Goal: Navigation & Orientation: Find specific page/section

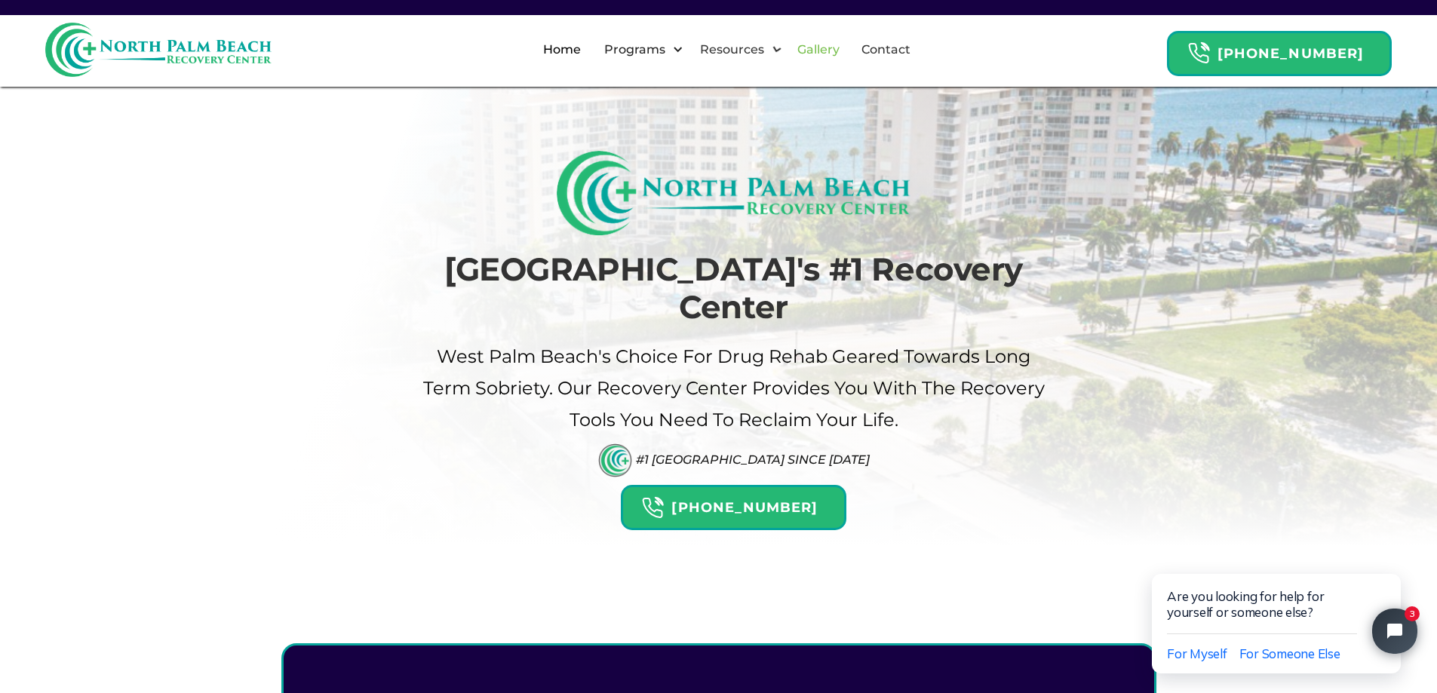
click at [827, 44] on link "Gallery" at bounding box center [818, 50] width 60 height 48
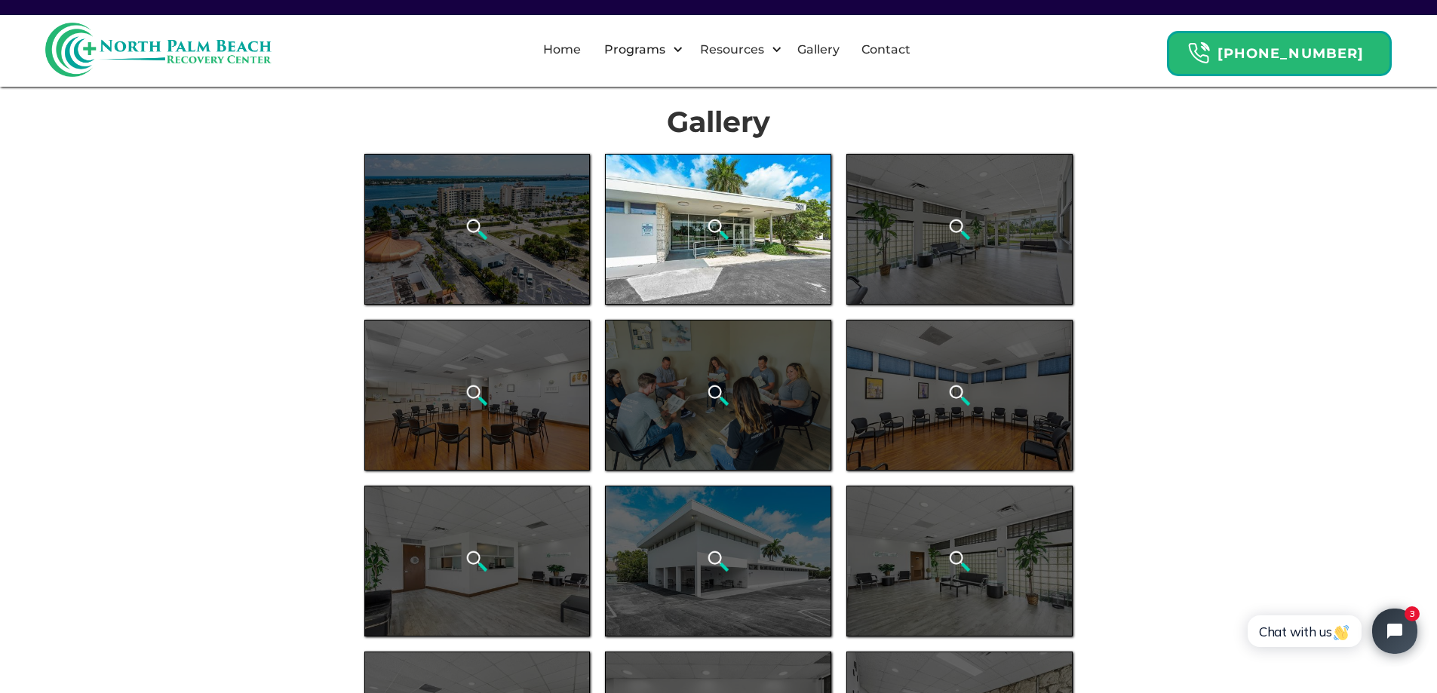
click at [783, 247] on div "open lightbox" at bounding box center [718, 229] width 226 height 151
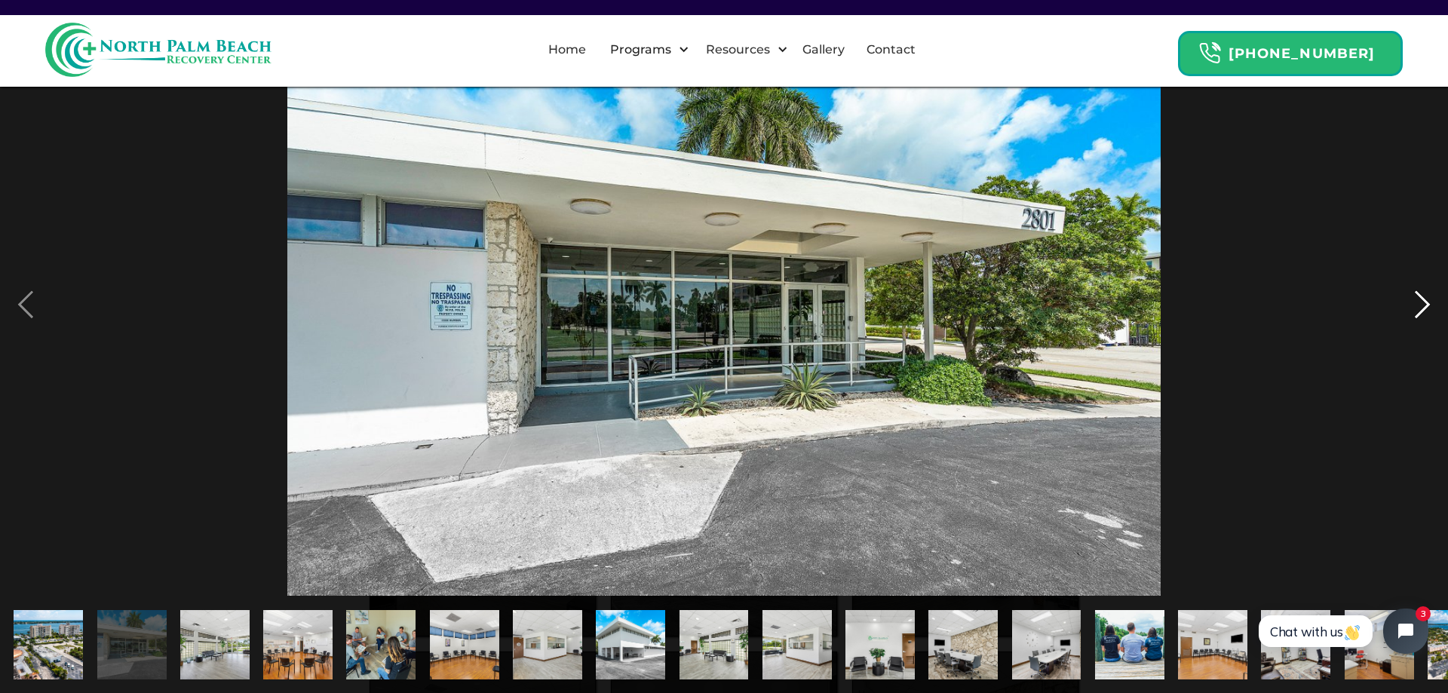
click at [1419, 310] on div "next image" at bounding box center [1422, 305] width 51 height 582
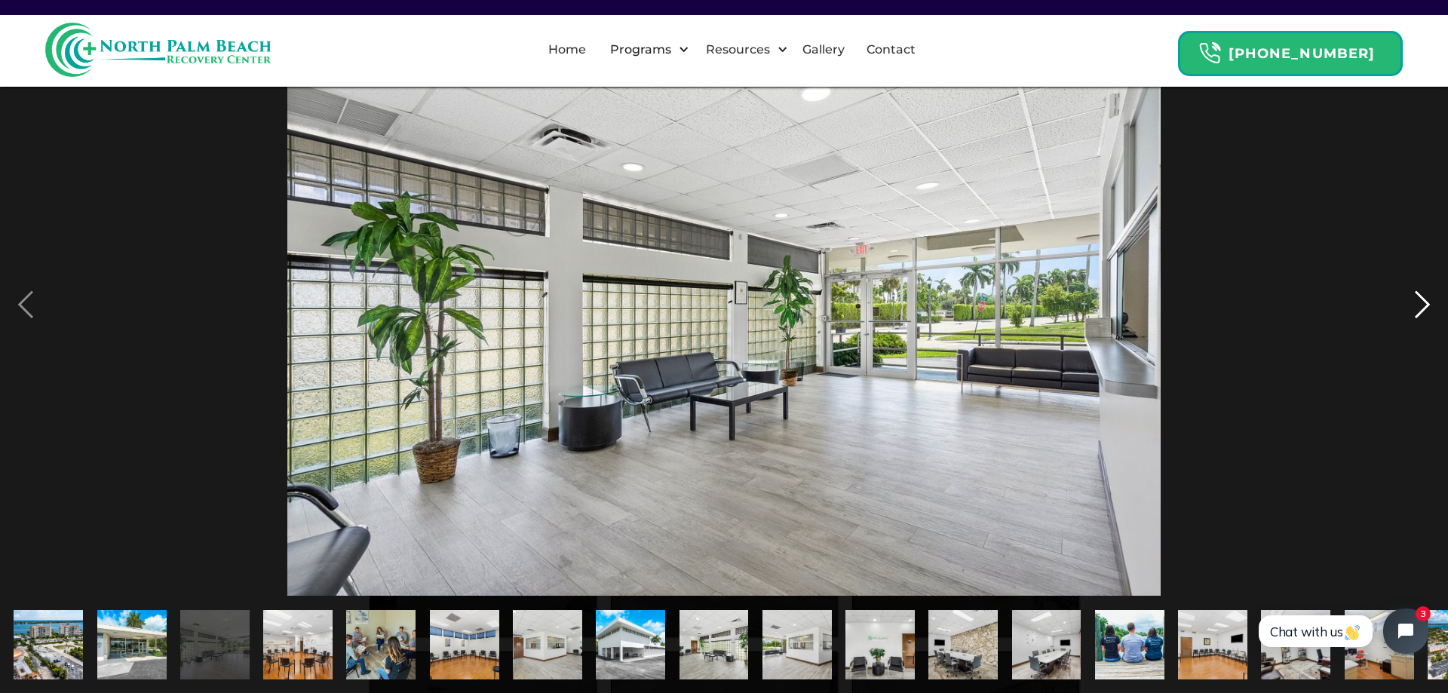
click at [1419, 310] on div "next image" at bounding box center [1422, 305] width 51 height 582
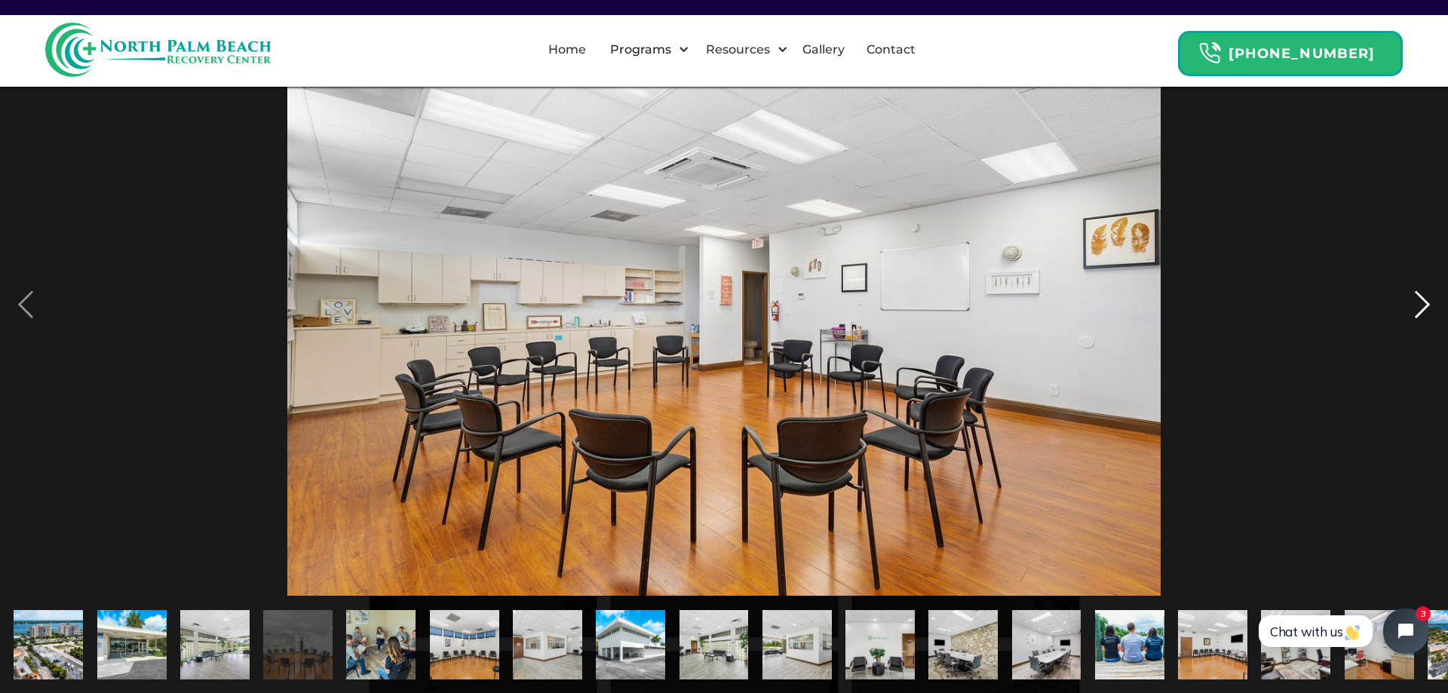
click at [1419, 310] on div "next image" at bounding box center [1422, 305] width 51 height 582
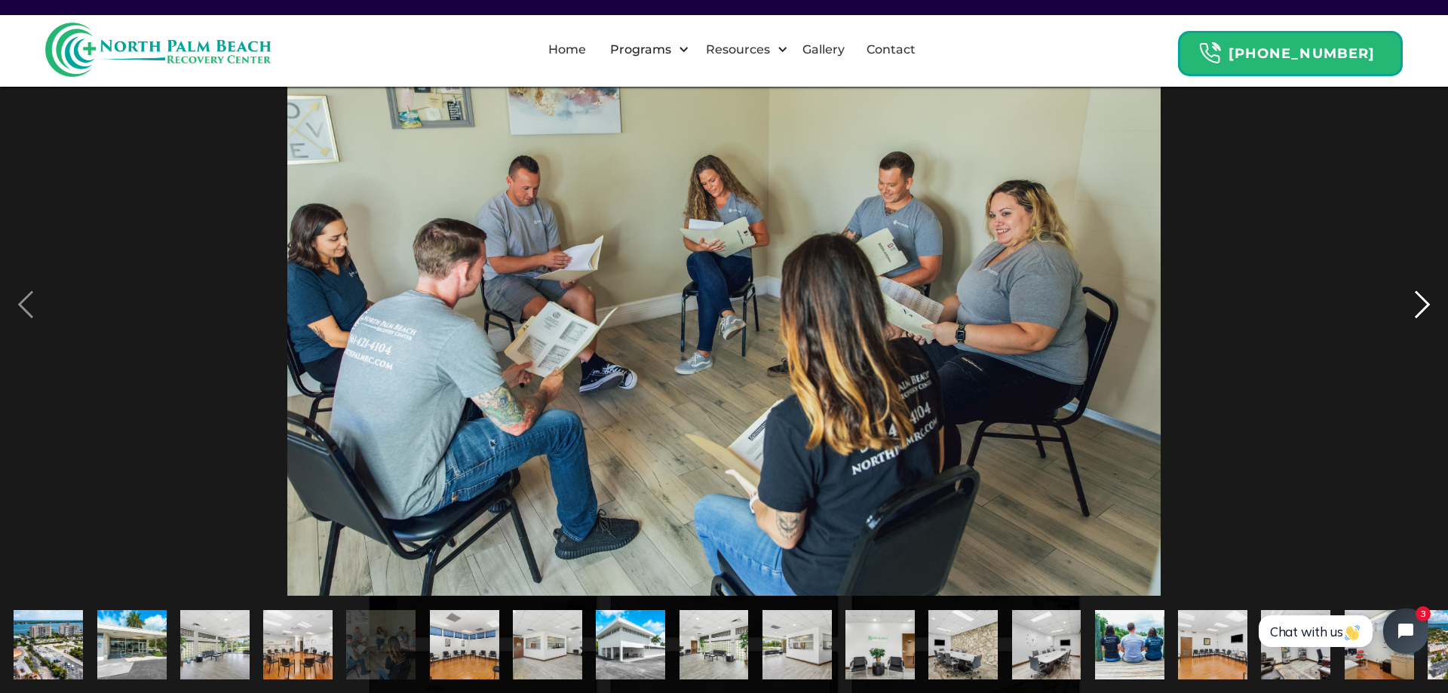
click at [1419, 310] on div "next image" at bounding box center [1422, 305] width 51 height 582
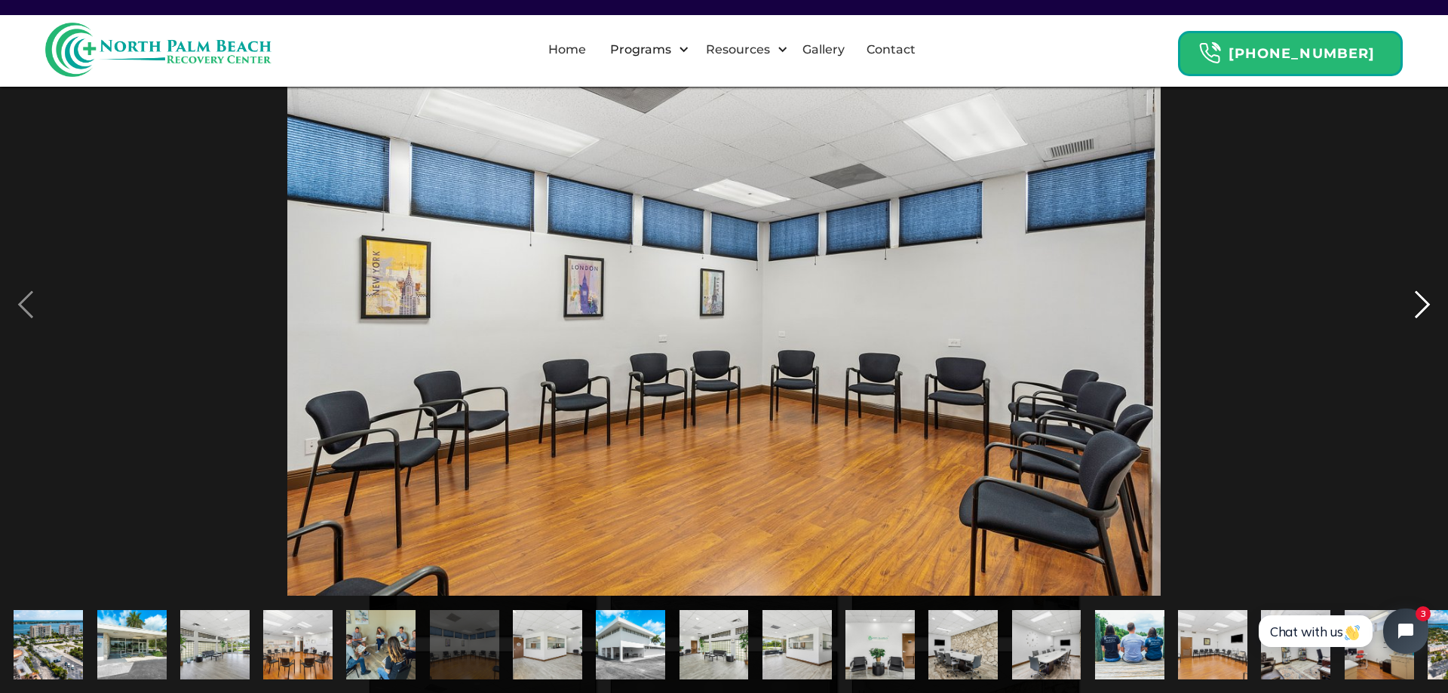
click at [1419, 310] on div "next image" at bounding box center [1422, 305] width 51 height 582
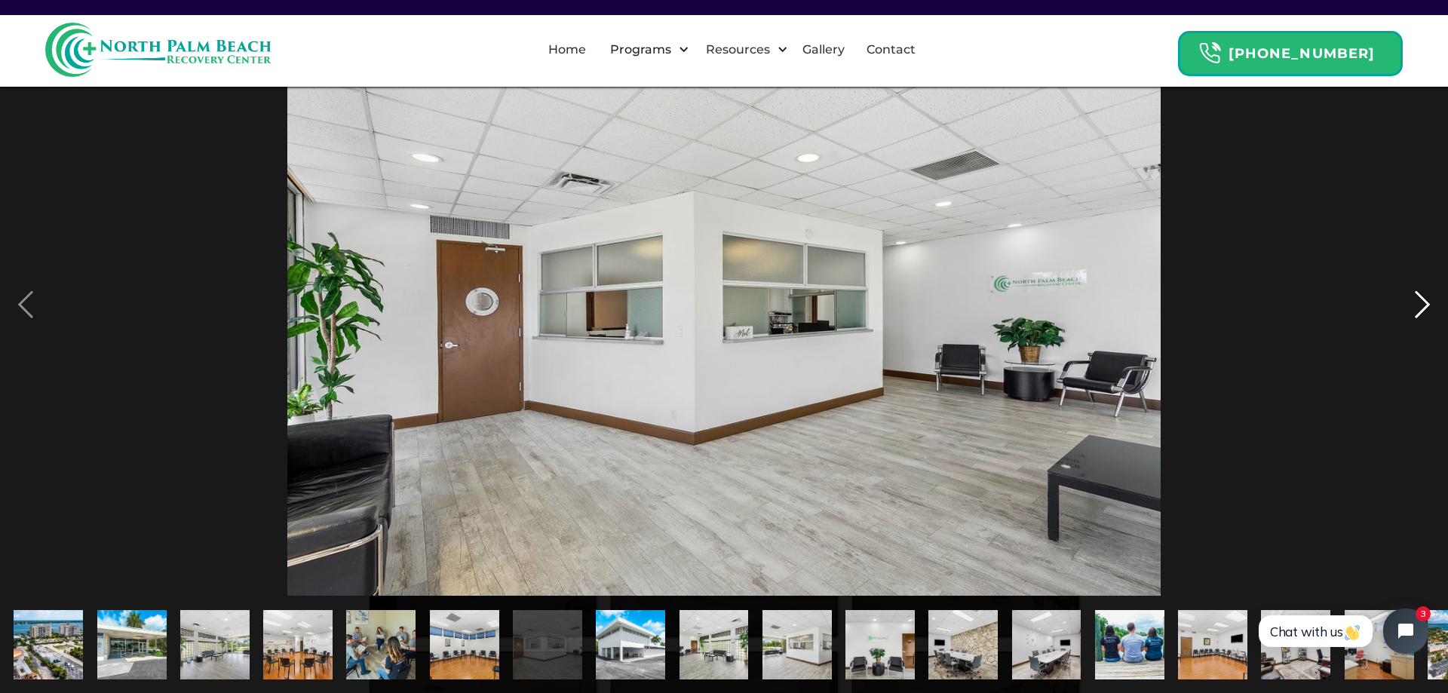
click at [1419, 310] on div "next image" at bounding box center [1422, 305] width 51 height 582
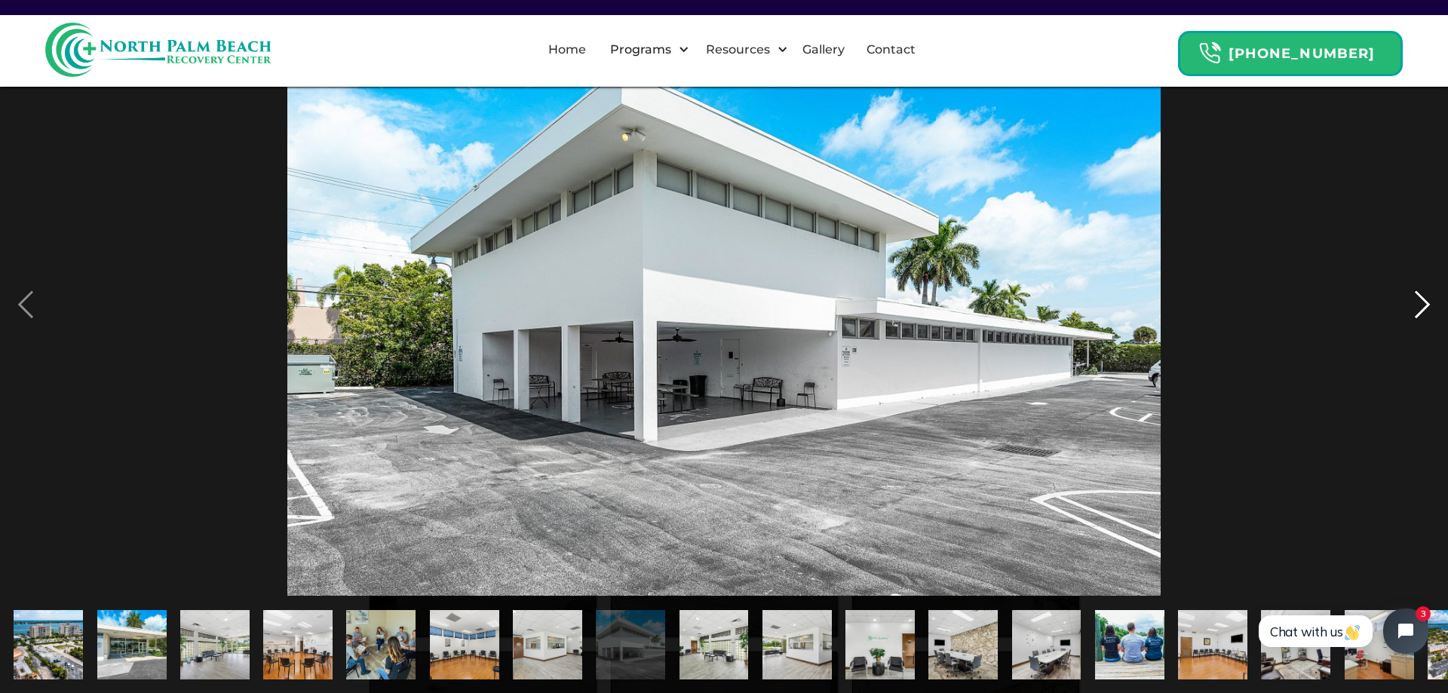
click at [1419, 310] on div "next image" at bounding box center [1422, 305] width 51 height 582
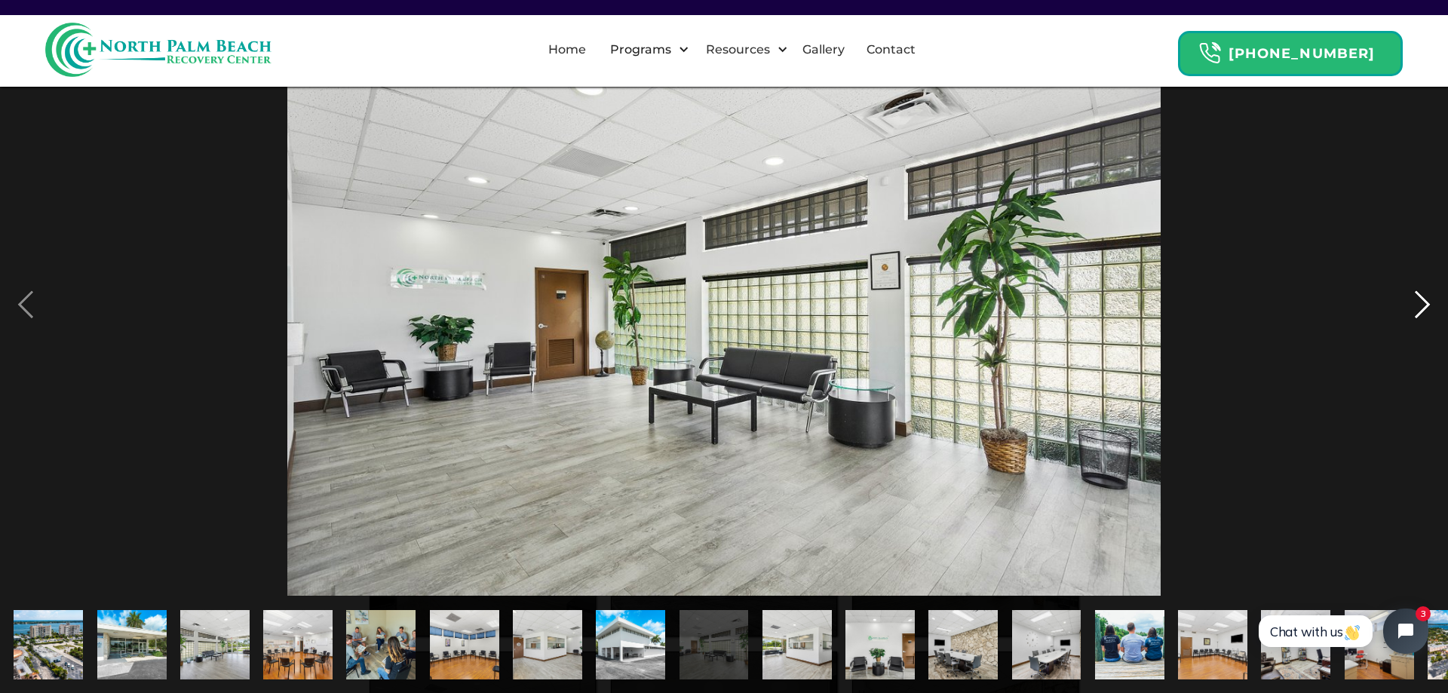
click at [1418, 310] on div "next image" at bounding box center [1422, 305] width 51 height 582
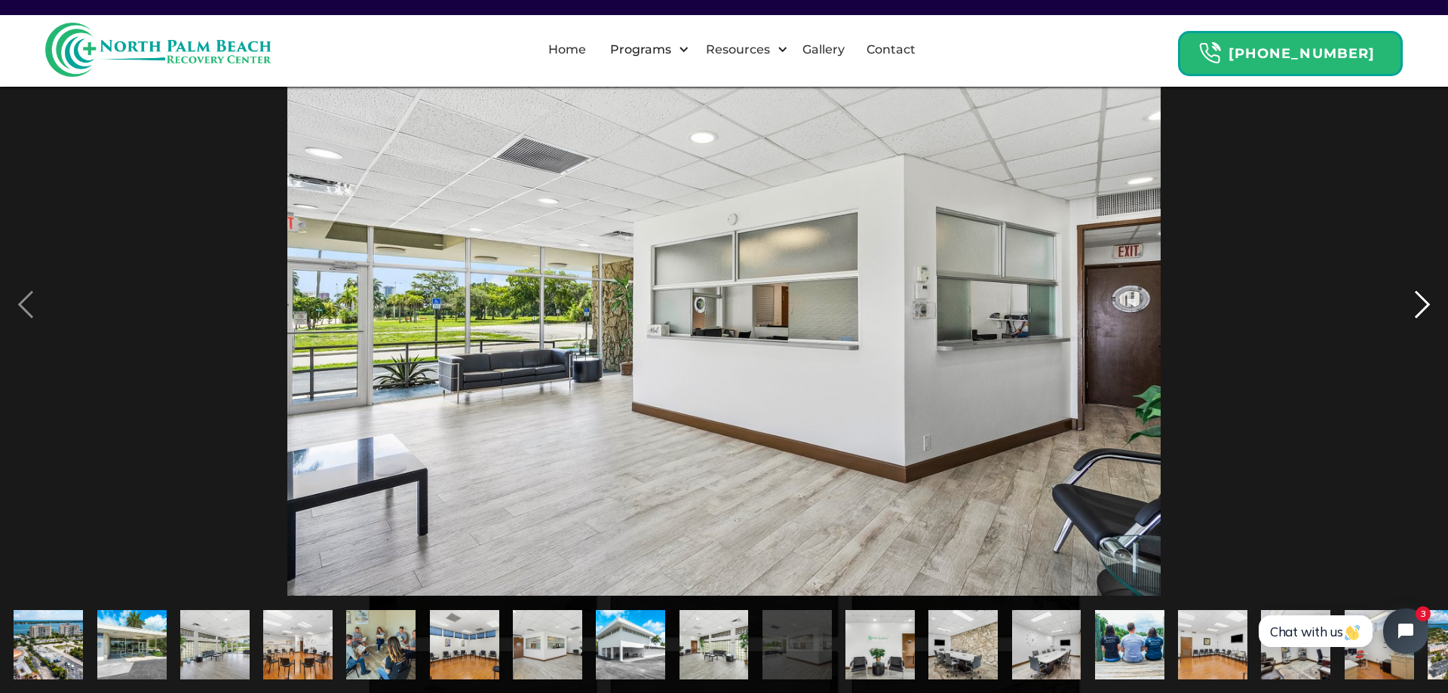
click at [1418, 310] on div "next image" at bounding box center [1422, 305] width 51 height 582
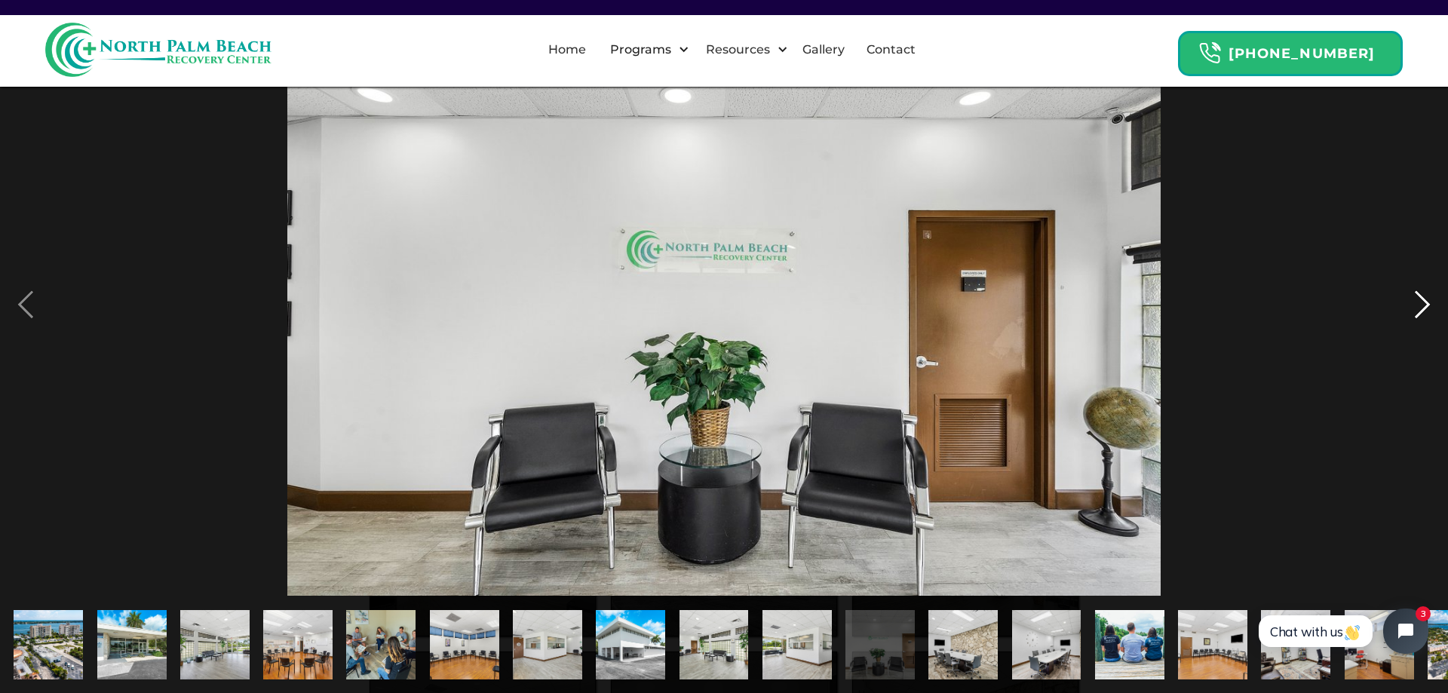
click at [1418, 310] on div "next image" at bounding box center [1422, 305] width 51 height 582
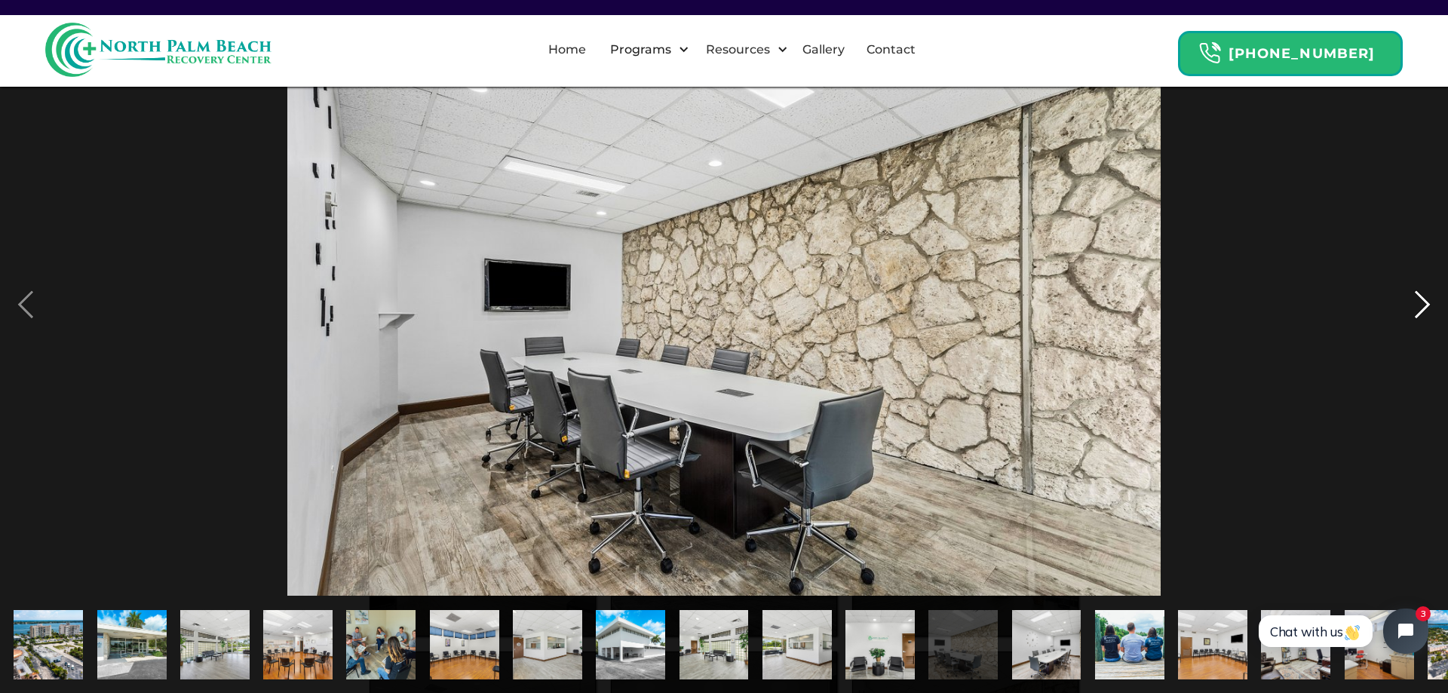
click at [1418, 310] on div "next image" at bounding box center [1422, 305] width 51 height 582
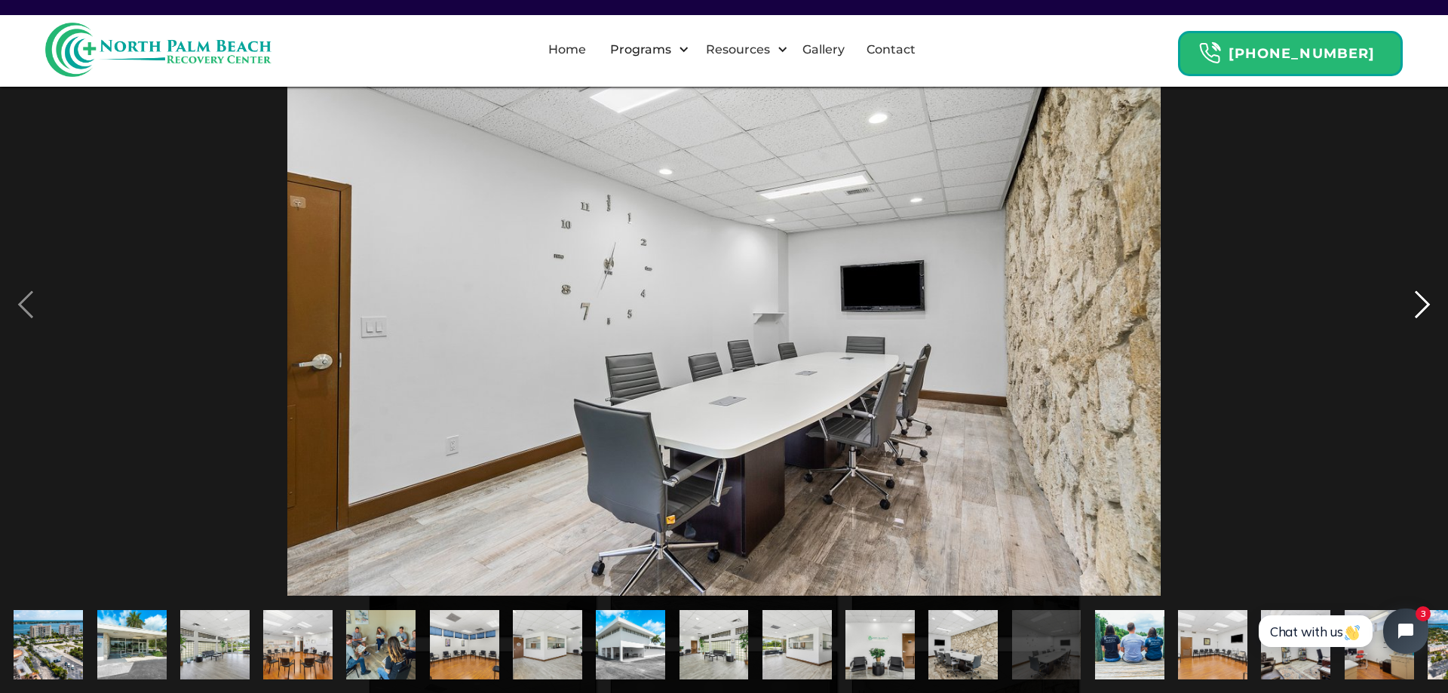
click at [1418, 310] on div "next image" at bounding box center [1422, 305] width 51 height 582
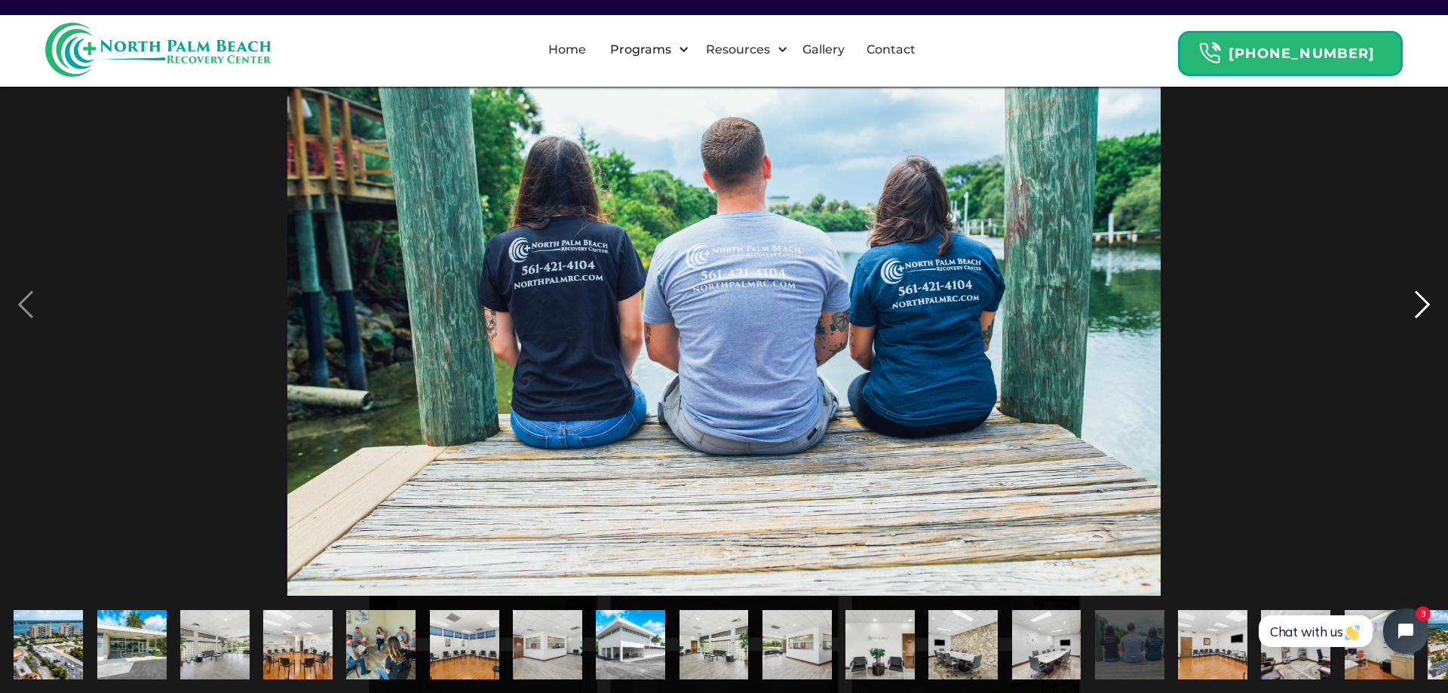
click at [1417, 308] on div "next image" at bounding box center [1422, 305] width 51 height 582
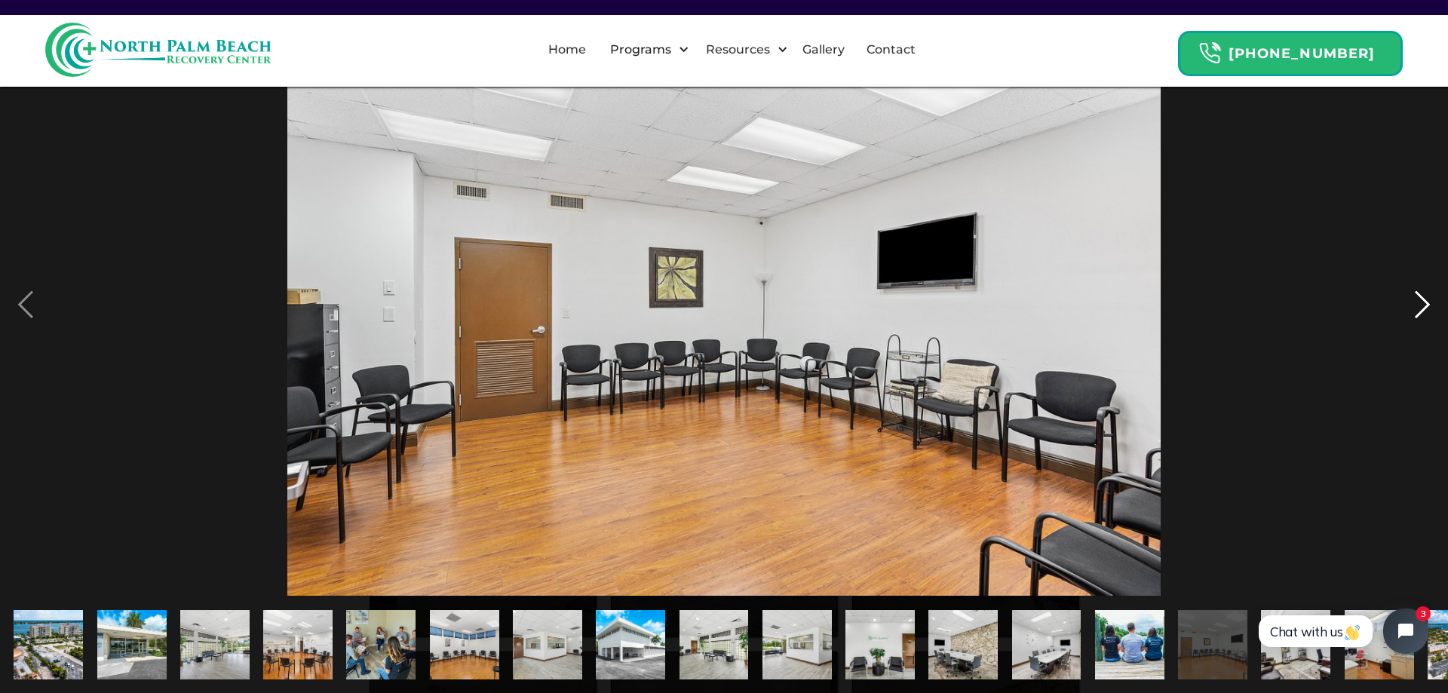
click at [1417, 308] on div "next image" at bounding box center [1422, 305] width 51 height 582
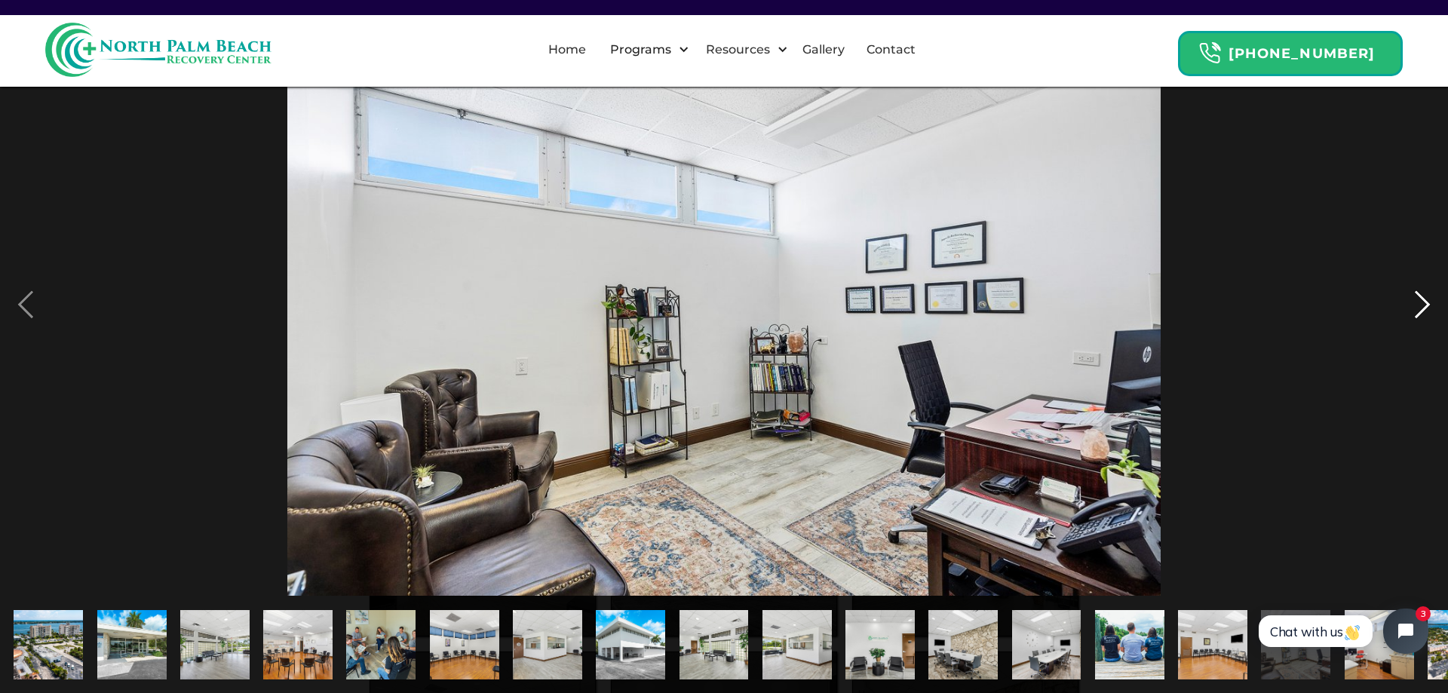
click at [1417, 308] on div "next image" at bounding box center [1422, 305] width 51 height 582
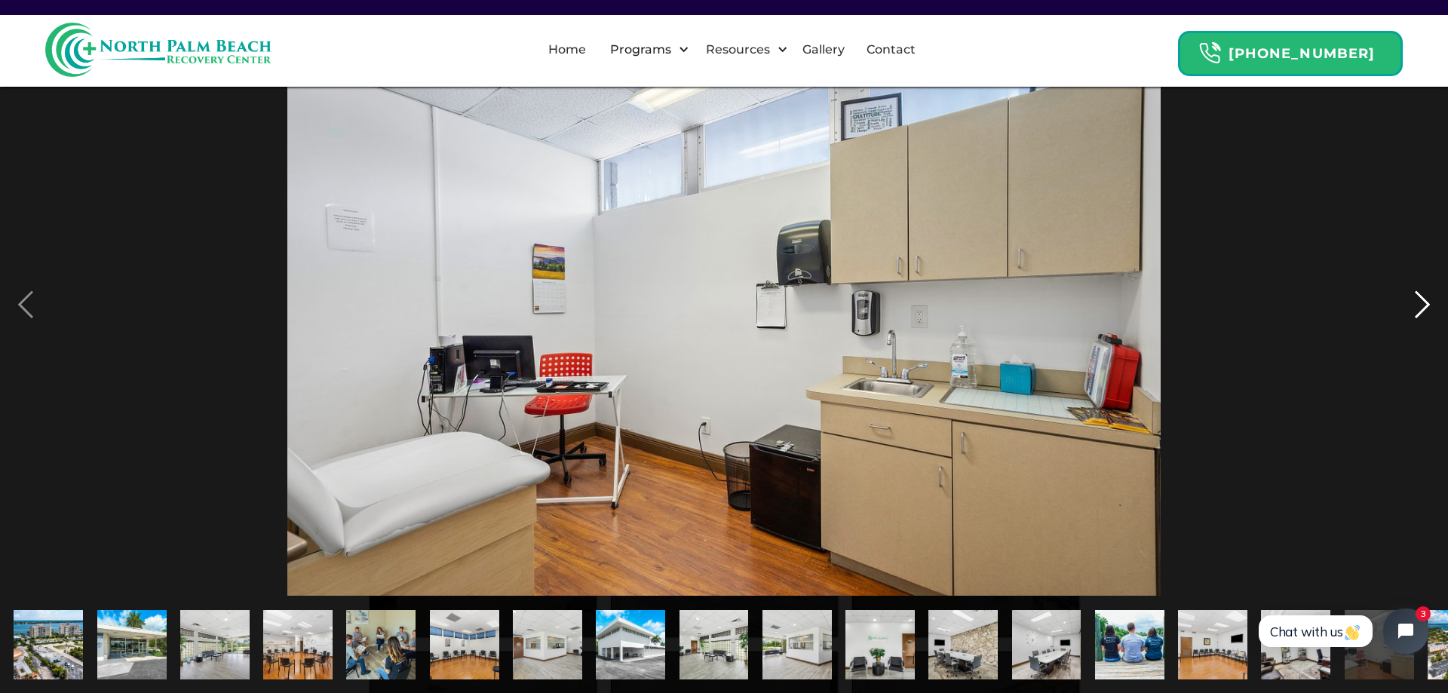
click at [1417, 308] on div "next image" at bounding box center [1422, 305] width 51 height 582
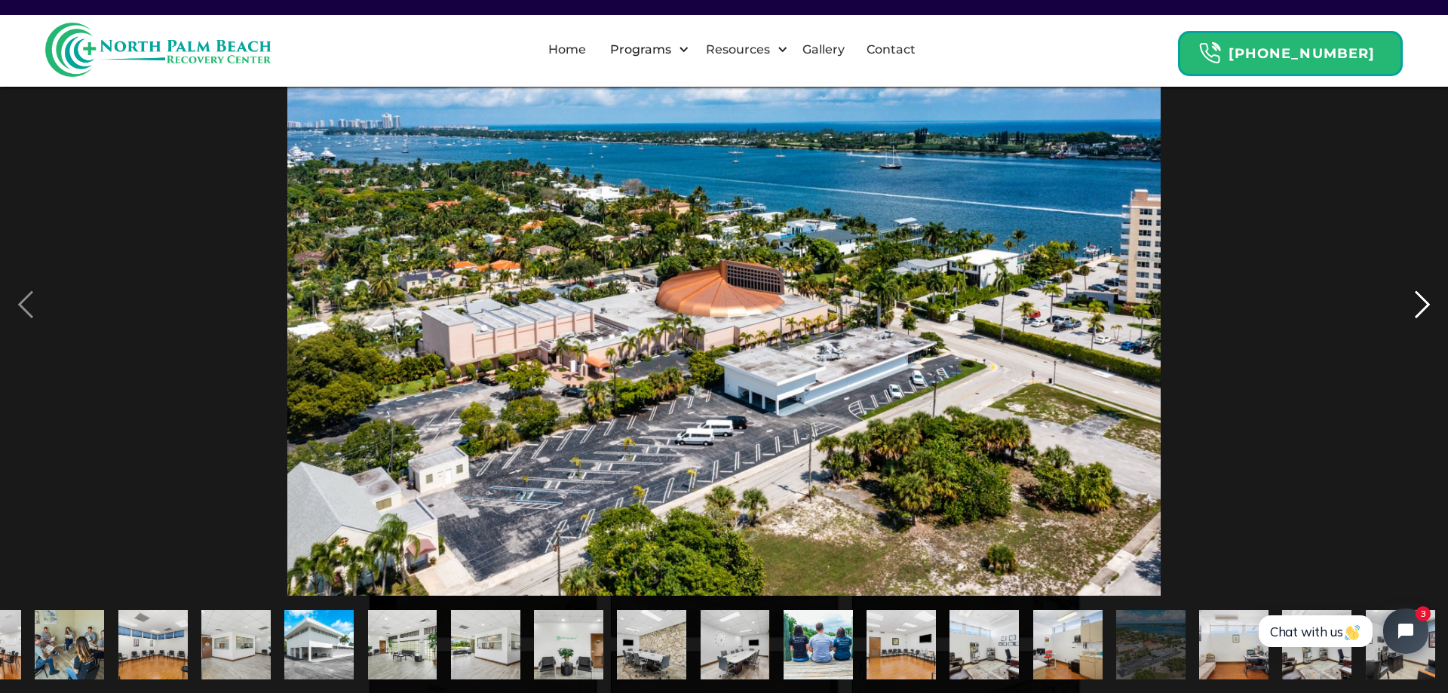
scroll to position [0, 312]
click at [1417, 308] on div "next image" at bounding box center [1422, 305] width 51 height 582
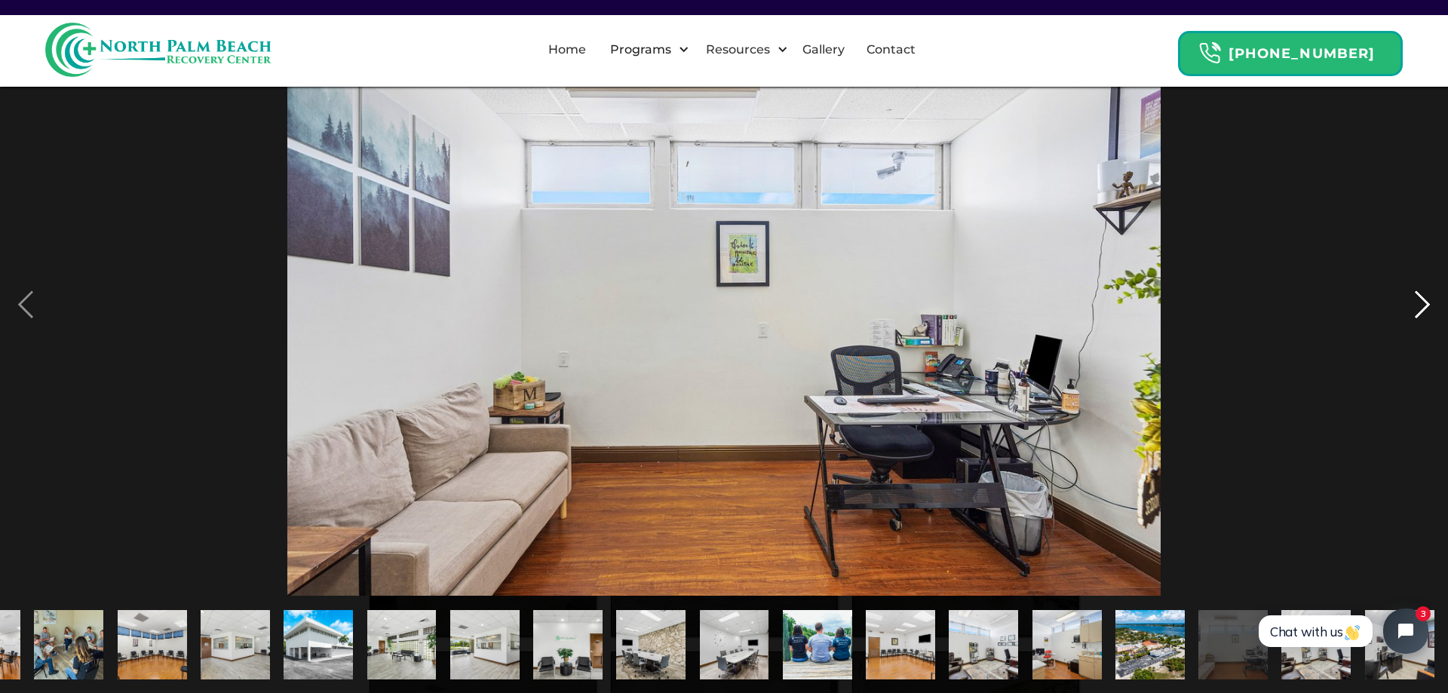
click at [1426, 319] on div "next image" at bounding box center [1422, 305] width 51 height 582
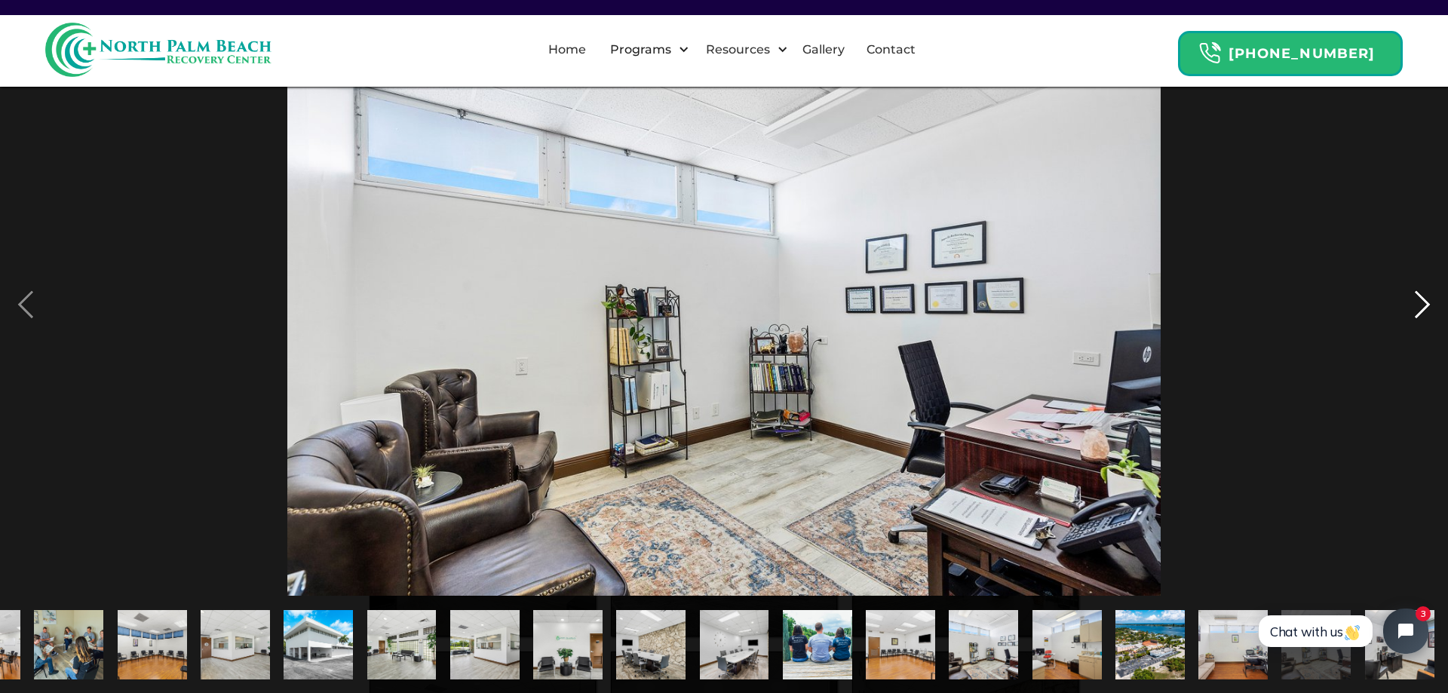
click at [1426, 319] on div "next image" at bounding box center [1422, 305] width 51 height 582
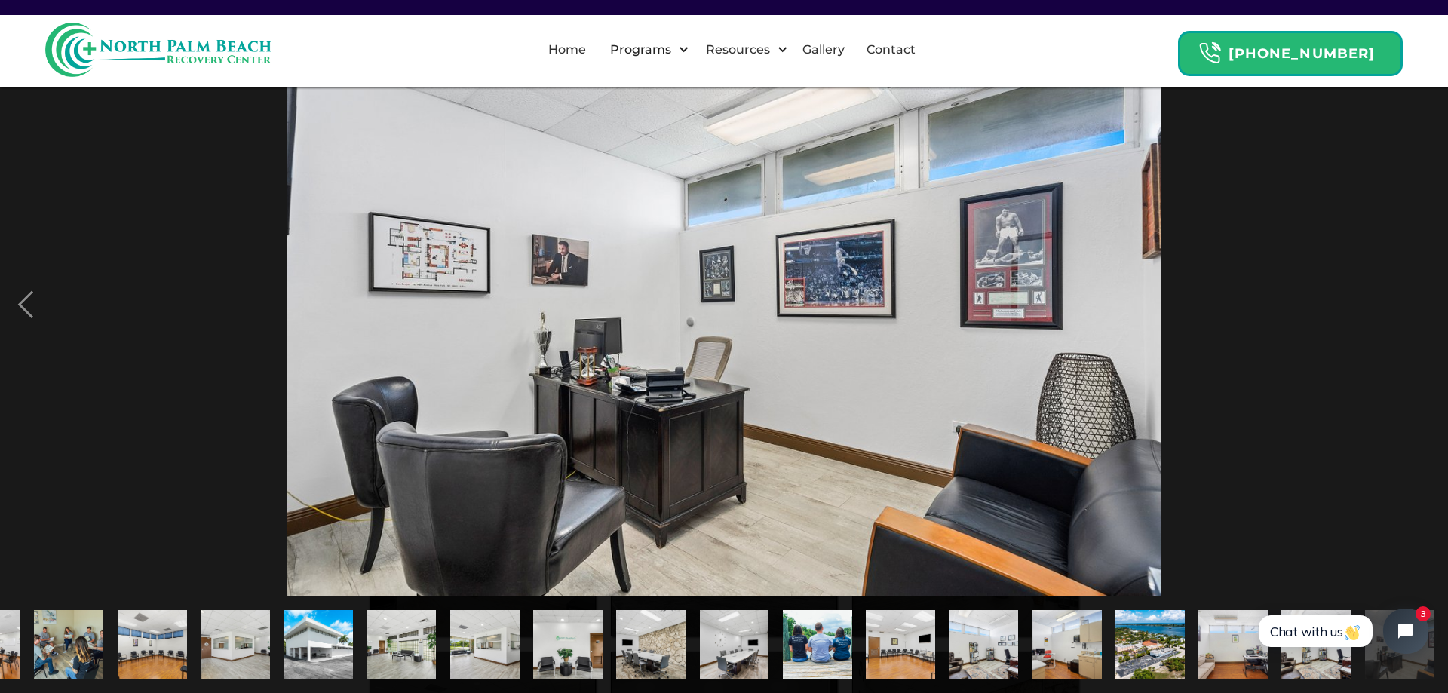
click at [1426, 319] on div "next image" at bounding box center [1422, 305] width 51 height 582
